Goal: Task Accomplishment & Management: Complete application form

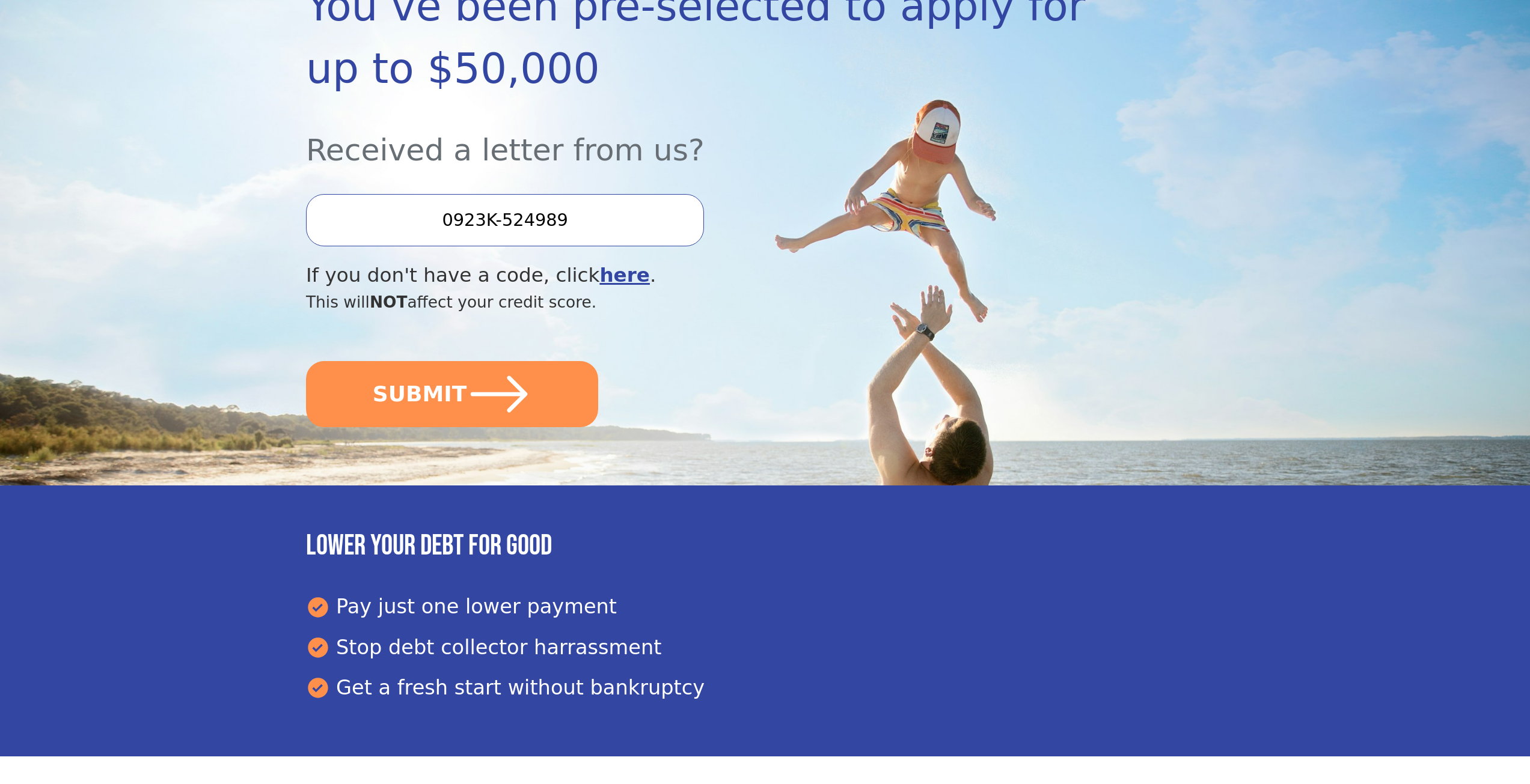
scroll to position [240, 0]
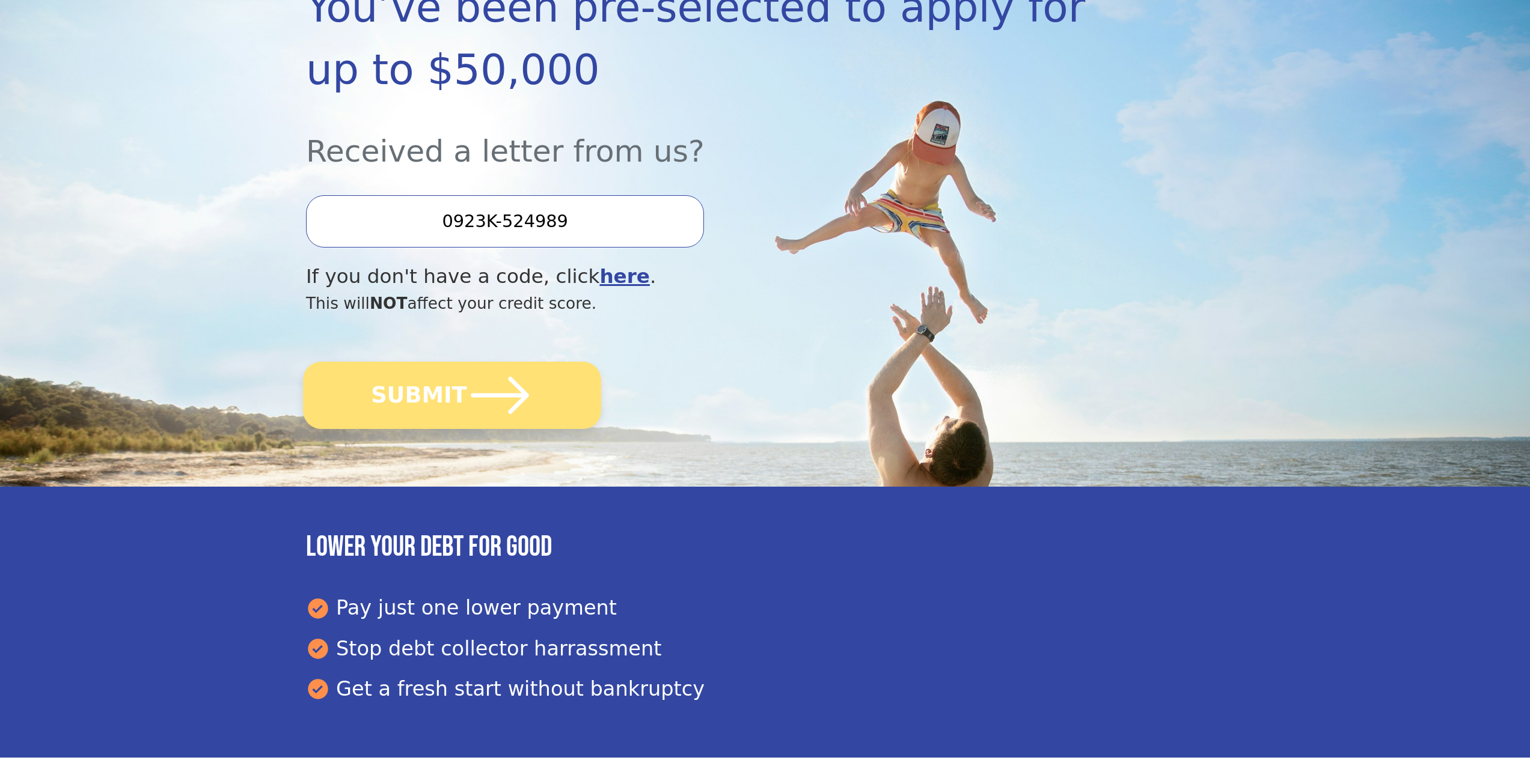
click at [478, 389] on icon "submit" at bounding box center [500, 395] width 66 height 66
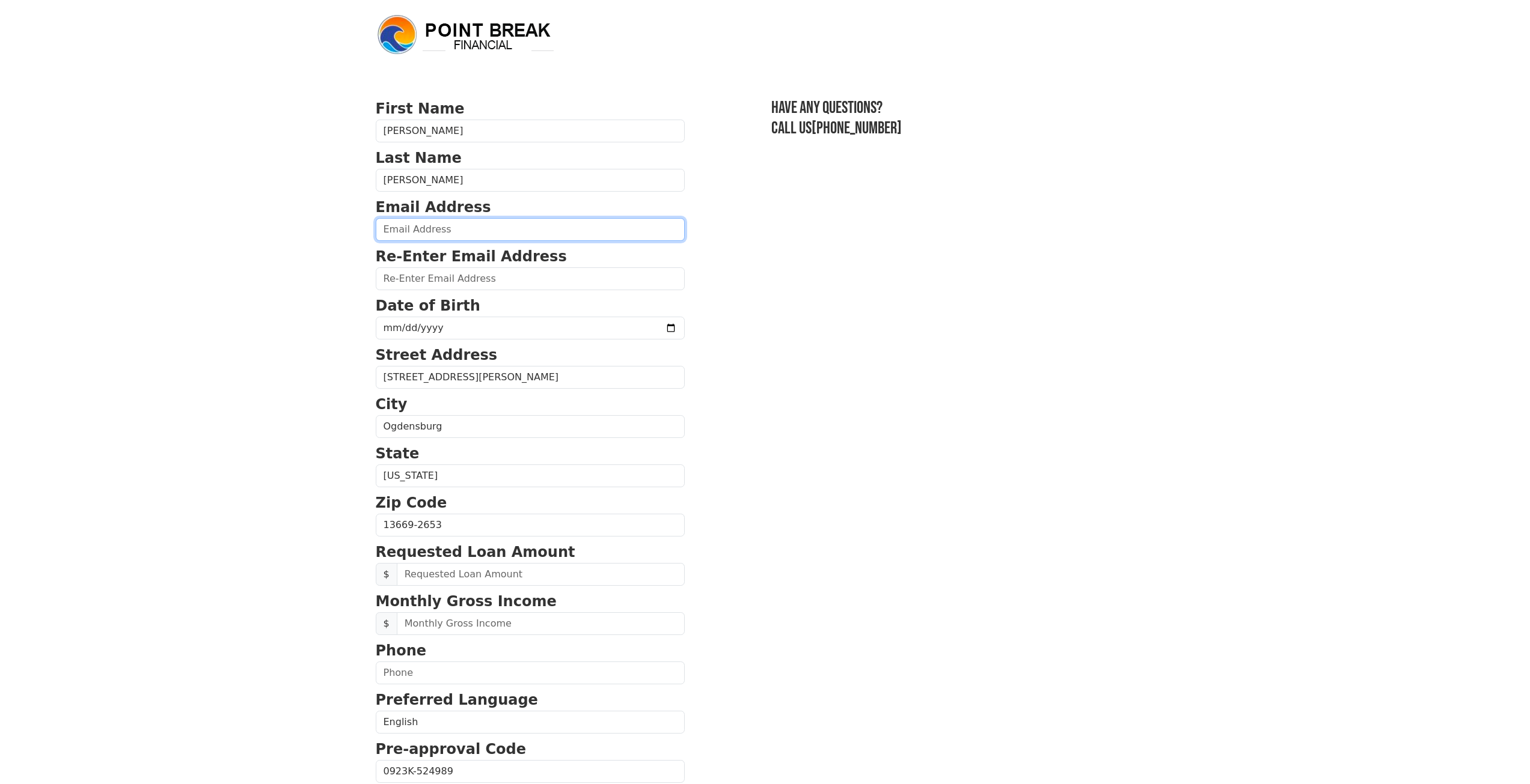
click at [412, 231] on input "email" at bounding box center [530, 229] width 309 height 23
type input "[EMAIL_ADDRESS][DOMAIN_NAME]"
click at [443, 278] on input "email" at bounding box center [530, 279] width 309 height 23
type input "[EMAIL_ADDRESS][DOMAIN_NAME]"
click at [402, 327] on input "date" at bounding box center [530, 328] width 309 height 23
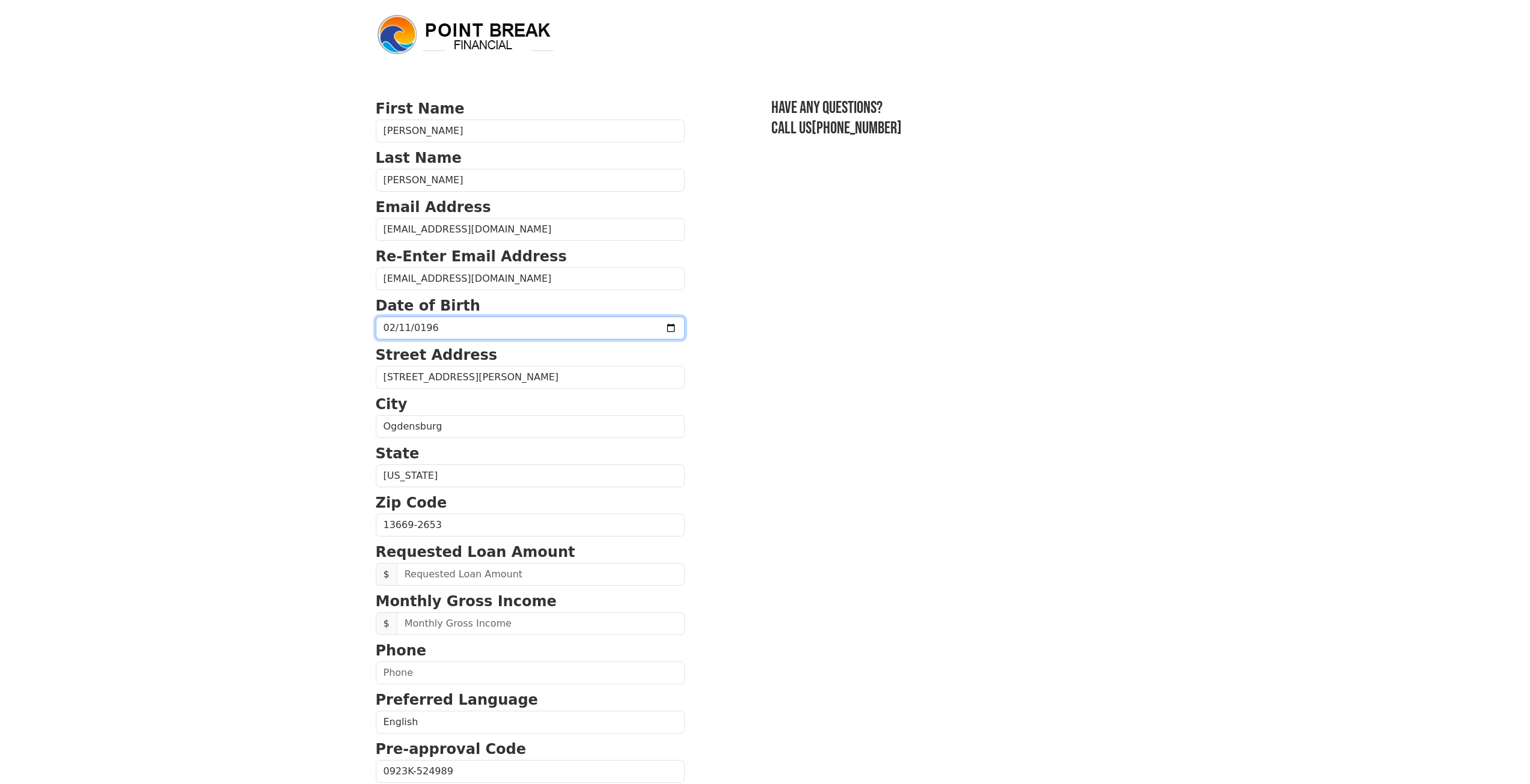
type input "[DATE]"
click at [280, 479] on body "First Name [PERSON_NAME] Last Name [PERSON_NAME] Email Address [EMAIL_ADDRESS][…" at bounding box center [765, 392] width 1530 height 784
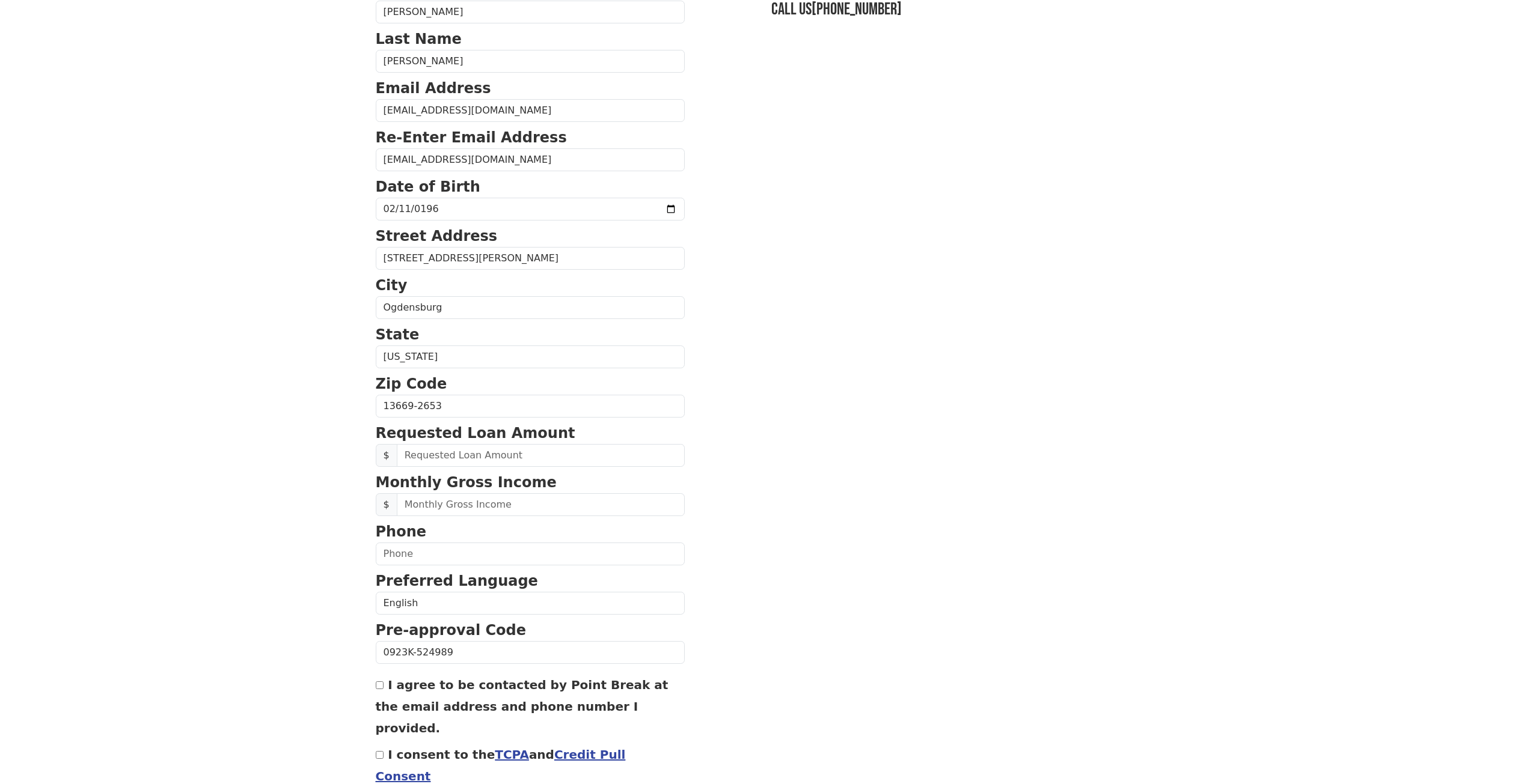
scroll to position [121, 0]
click at [427, 453] on input "text" at bounding box center [540, 454] width 288 height 23
type input "20,000.00"
click at [426, 508] on input "text" at bounding box center [540, 503] width 288 height 23
click at [700, 562] on section "First Name [PERSON_NAME] Last Name [PERSON_NAME] Email Address [EMAIL_ADDRESS][…" at bounding box center [765, 406] width 779 height 857
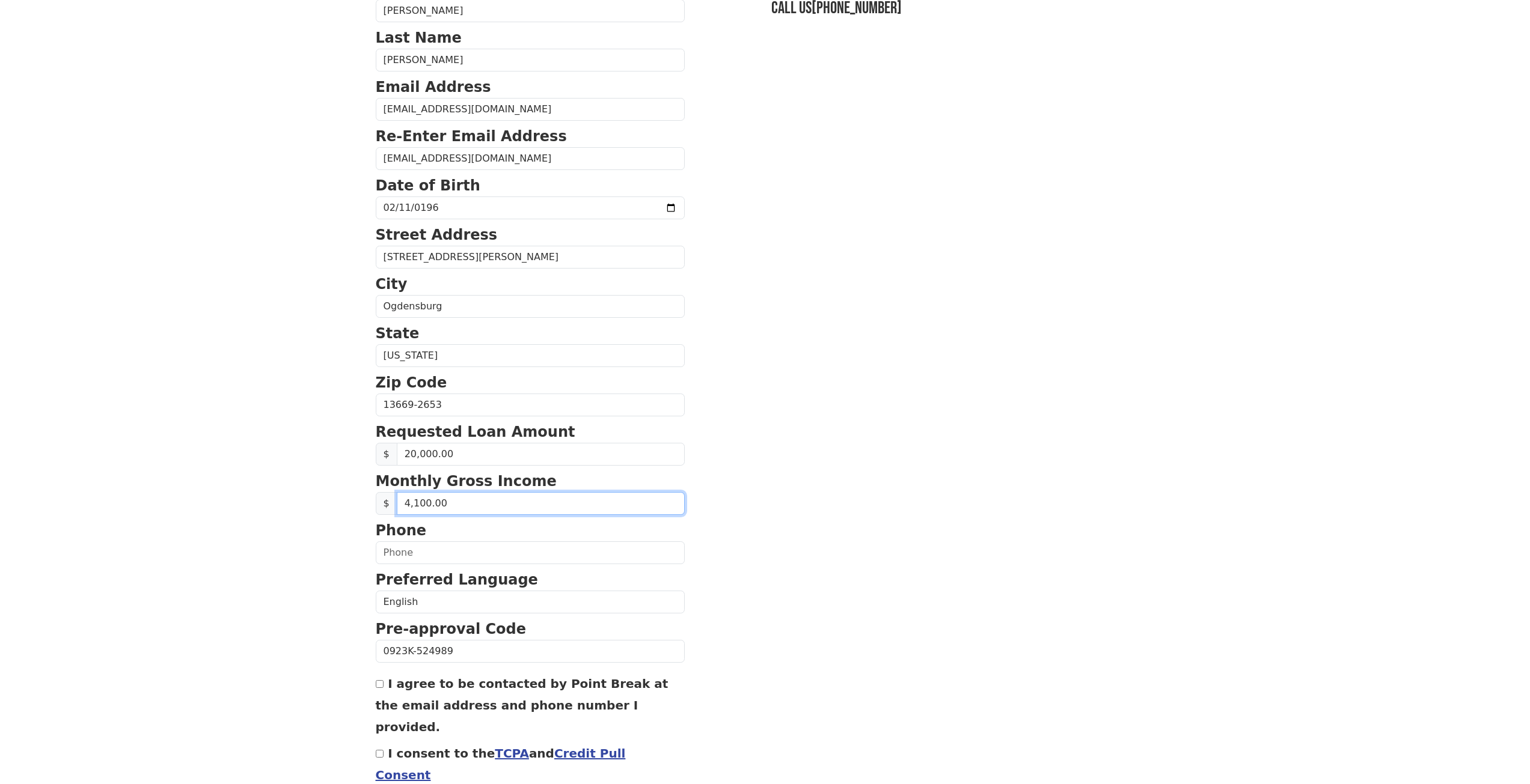
click at [424, 502] on input "4,100.00" at bounding box center [540, 503] width 288 height 23
type input "4,000.00"
click at [849, 614] on section "First Name [PERSON_NAME] Last Name [PERSON_NAME] Email Address [EMAIL_ADDRESS][…" at bounding box center [765, 406] width 779 height 857
click at [399, 550] on input "text" at bounding box center [530, 553] width 309 height 23
type input "[PHONE_NUMBER]"
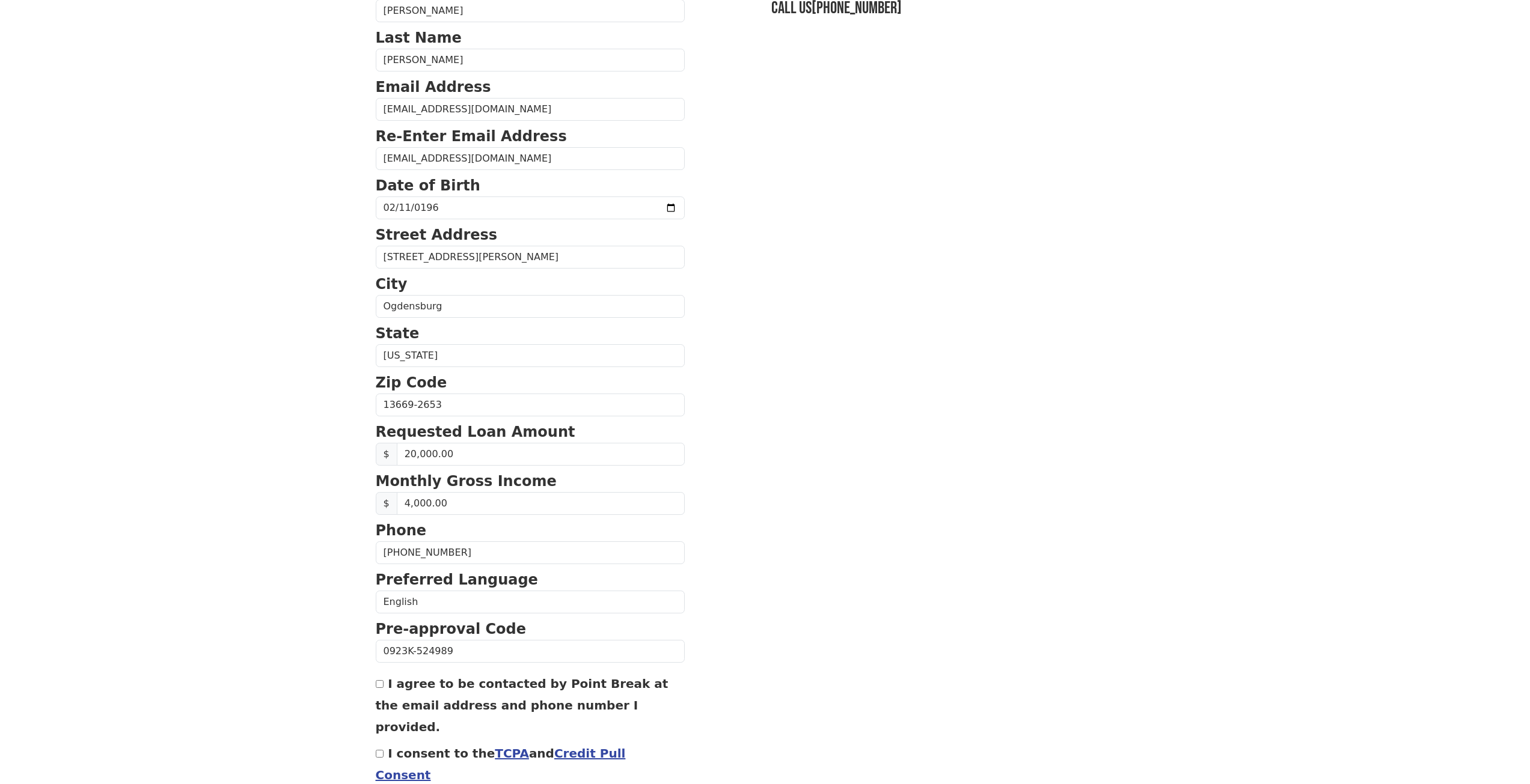
click at [338, 575] on body "First Name [PERSON_NAME] Last Name [PERSON_NAME] Email Address [EMAIL_ADDRESS][…" at bounding box center [765, 271] width 1530 height 784
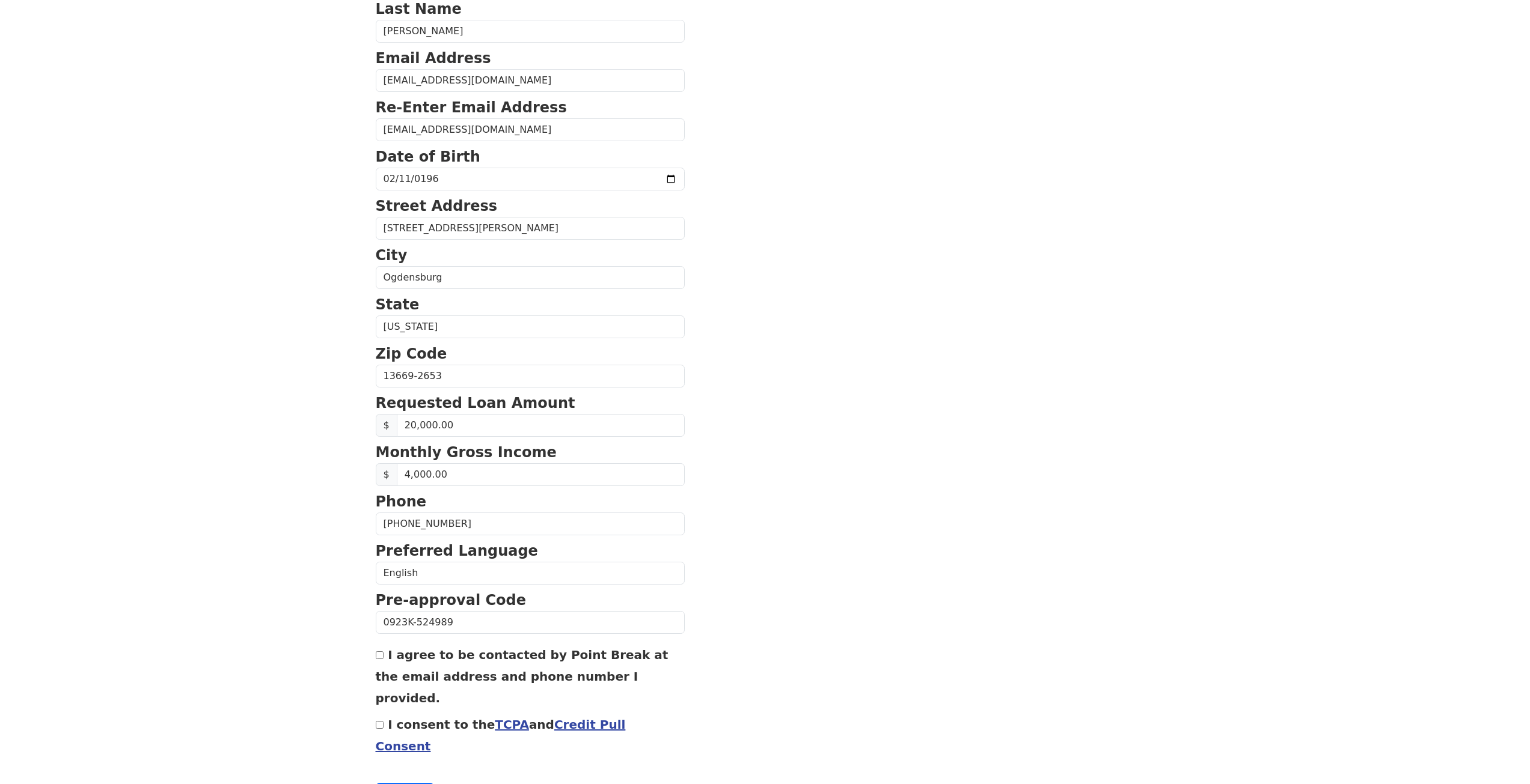
scroll to position [172, 0]
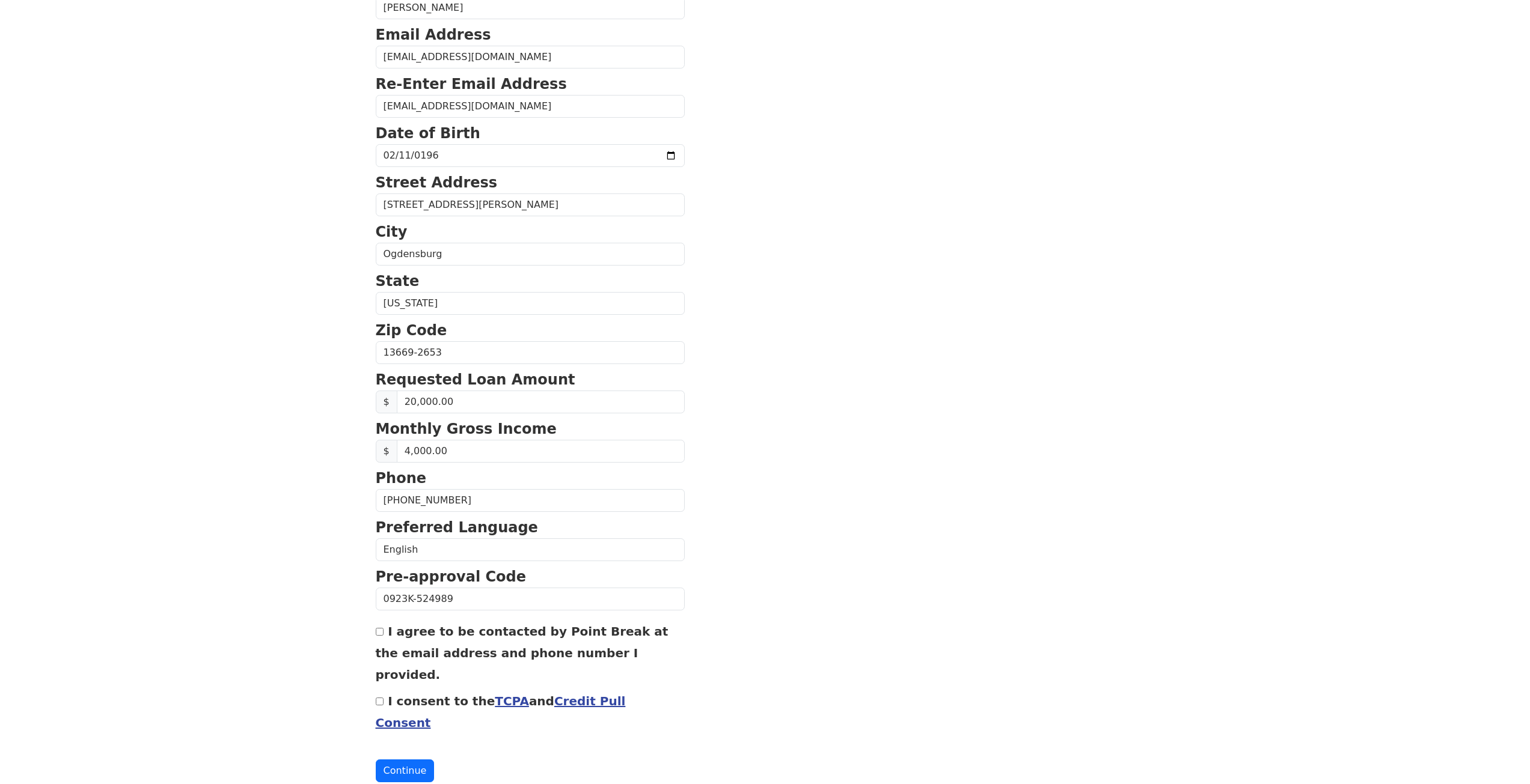
click at [380, 634] on input "I agree to be contacted by Point Break at the email address and phone number I …" at bounding box center [380, 632] width 8 height 8
checkbox input "true"
click at [378, 698] on input "I consent to the TCPA and Credit Pull Consent" at bounding box center [380, 702] width 8 height 8
click at [495, 694] on link "TCPA" at bounding box center [512, 701] width 34 height 15
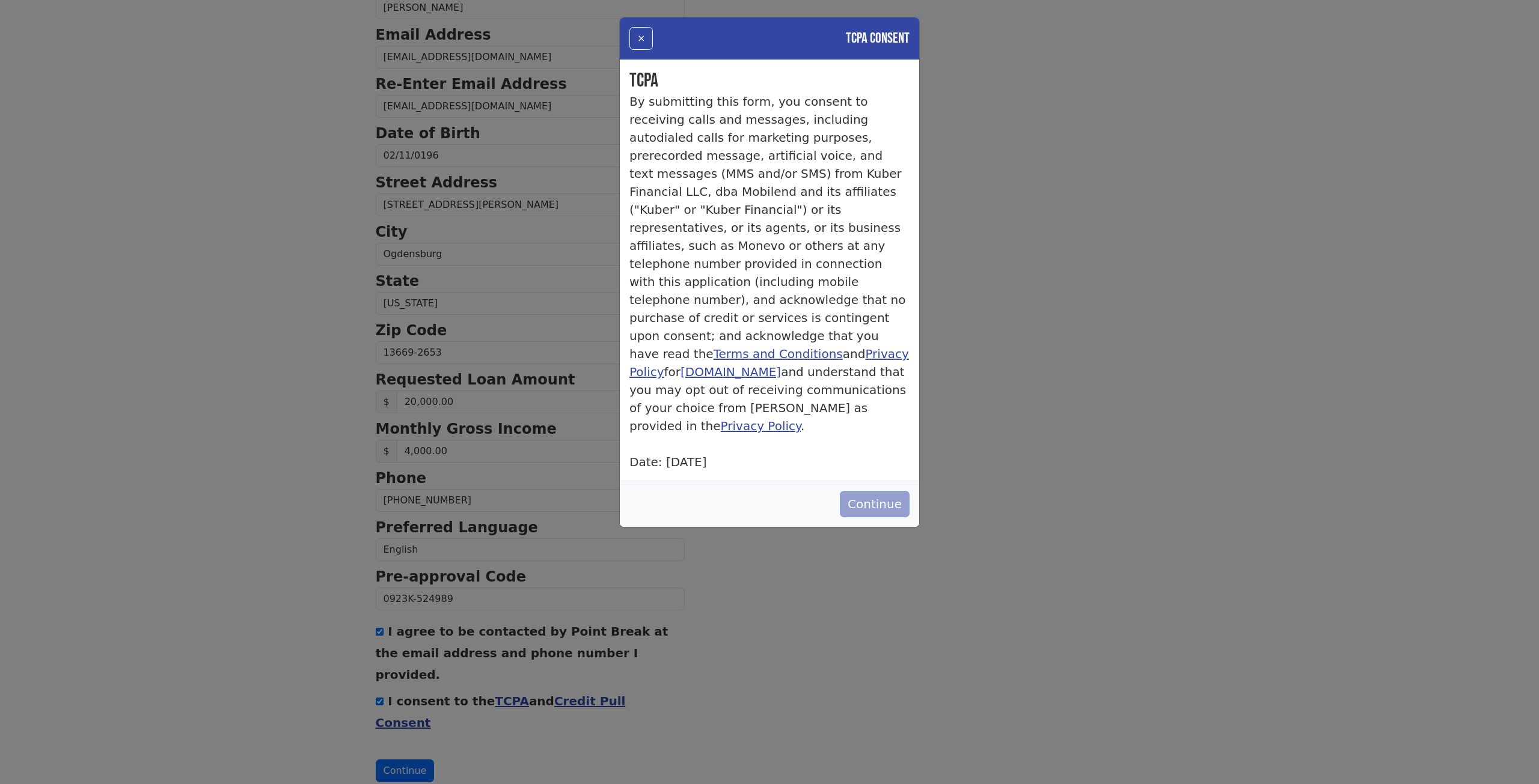
click at [899, 491] on button "Continue" at bounding box center [874, 505] width 70 height 26
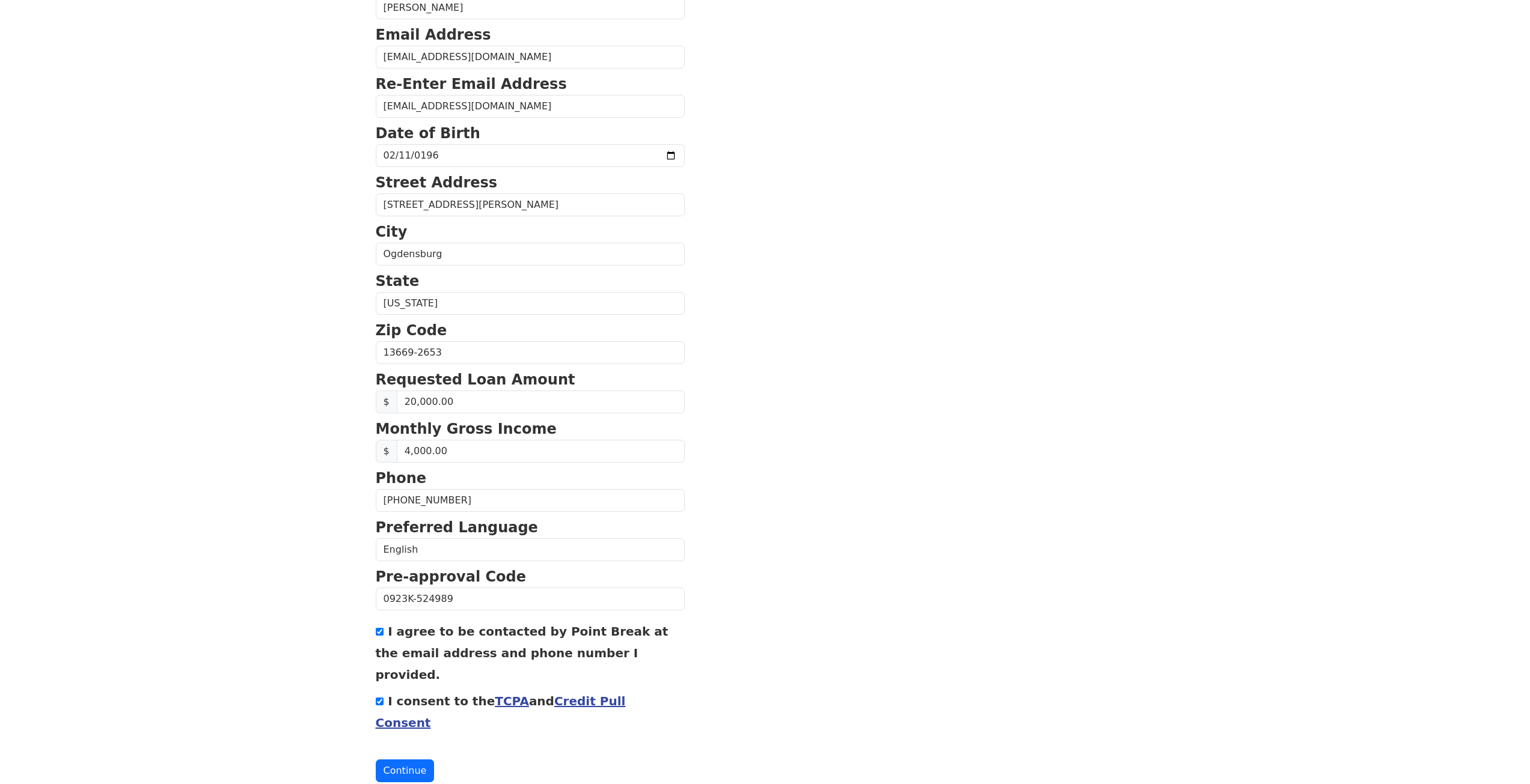
click at [378, 698] on input "I consent to the TCPA and Credit Pull Consent" at bounding box center [380, 702] width 8 height 8
click at [558, 694] on link "Credit Pull Consent" at bounding box center [501, 712] width 250 height 36
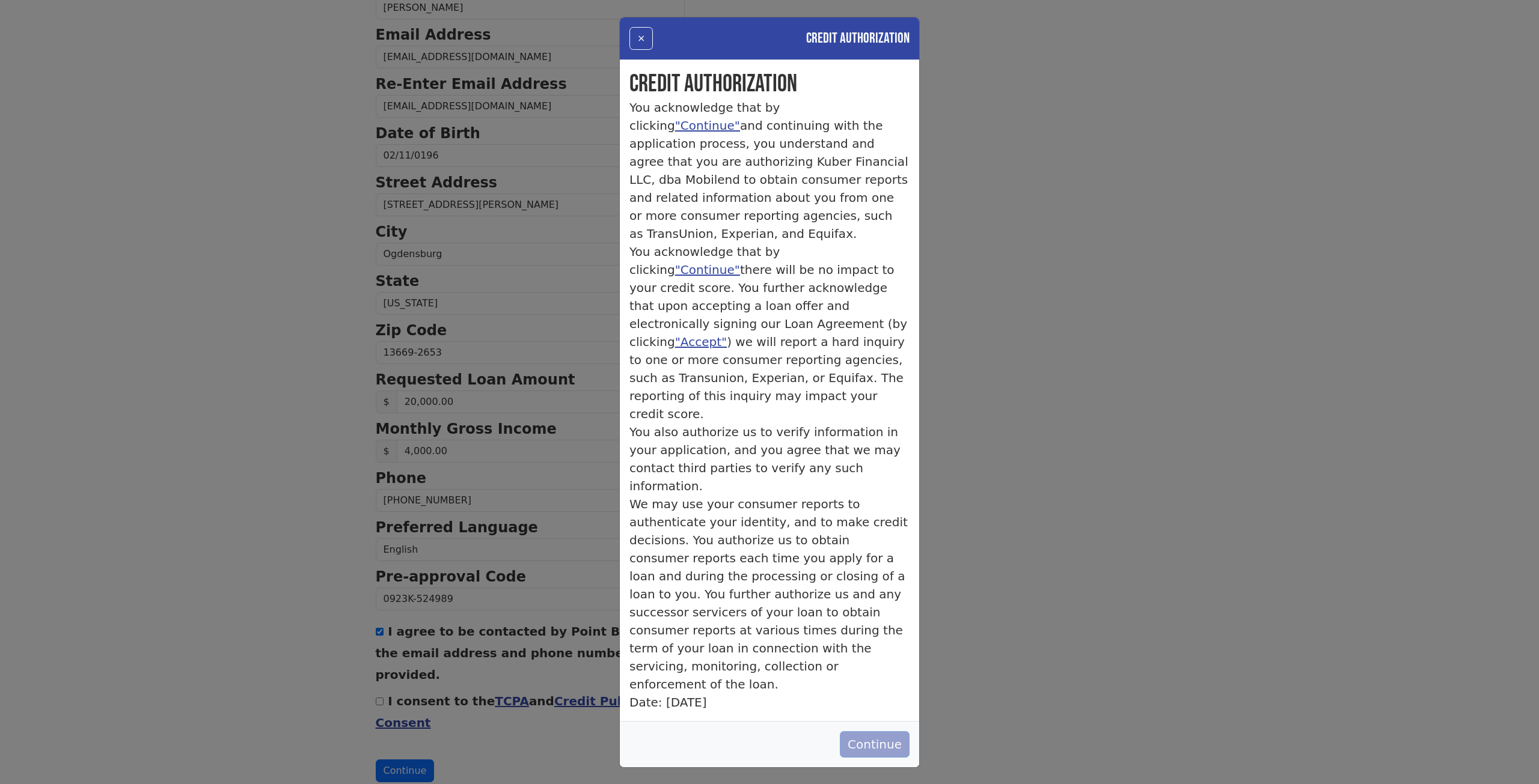
click at [901, 732] on button "Continue" at bounding box center [874, 745] width 70 height 26
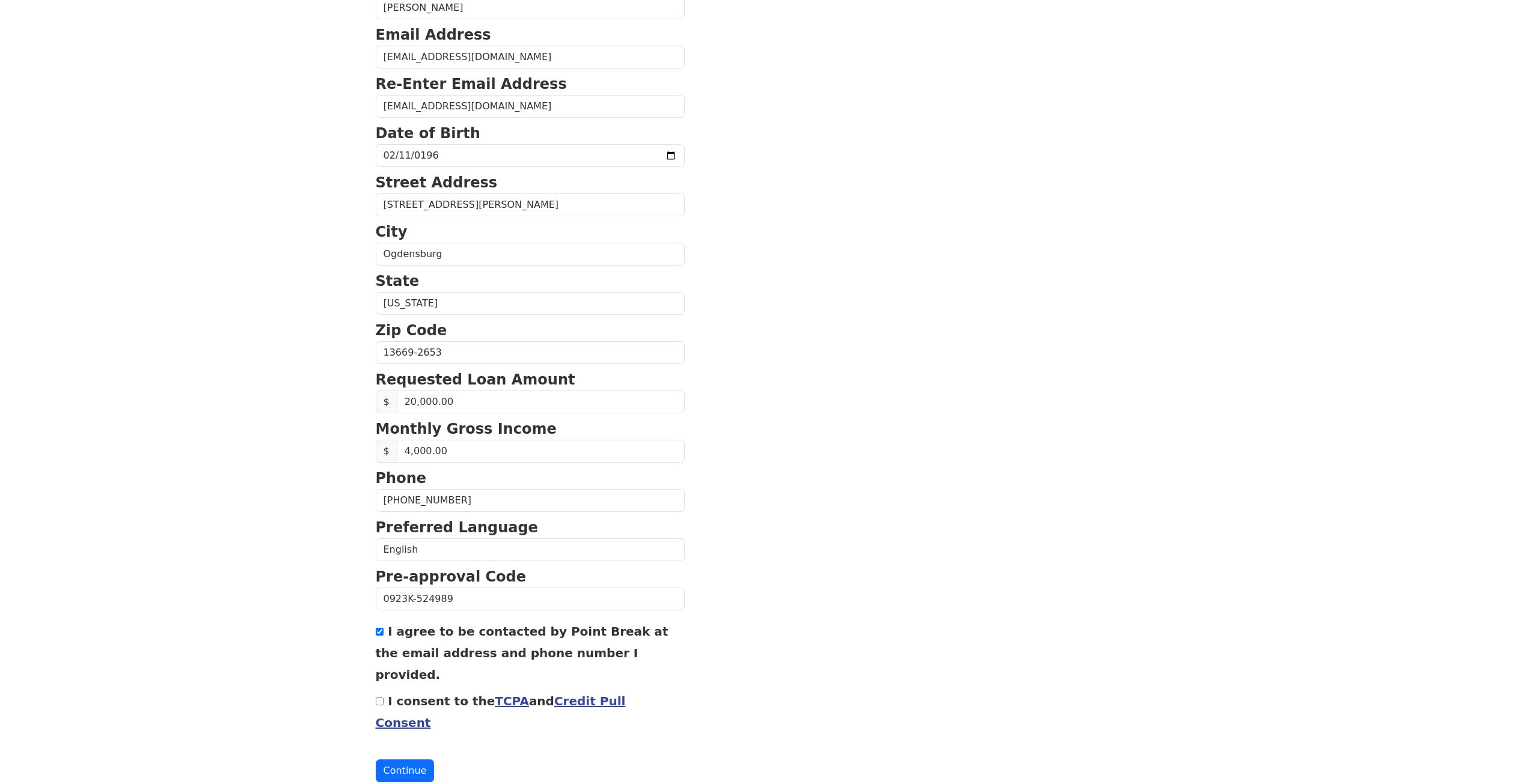
click at [378, 698] on input "I consent to the TCPA and Credit Pull Consent" at bounding box center [380, 702] width 8 height 8
checkbox input "true"
click at [393, 760] on button "Continue" at bounding box center [405, 771] width 59 height 23
